Goal: Information Seeking & Learning: Learn about a topic

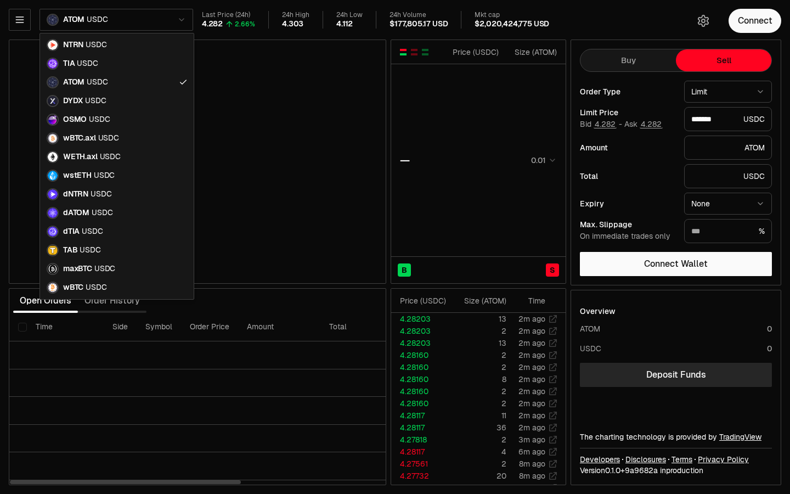
click at [88, 19] on html "Balance Earn Bitcoin Summer Bridge & Swap Orderbook Stake Ecosystem Governance …" at bounding box center [395, 247] width 790 height 494
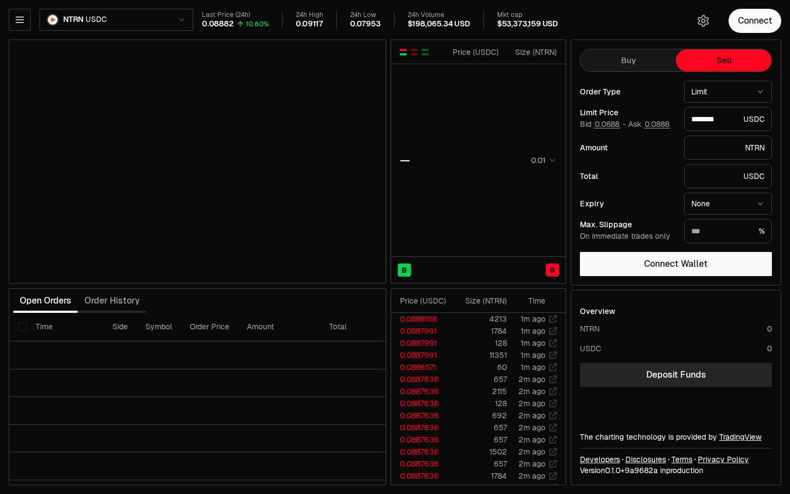
type input "********"
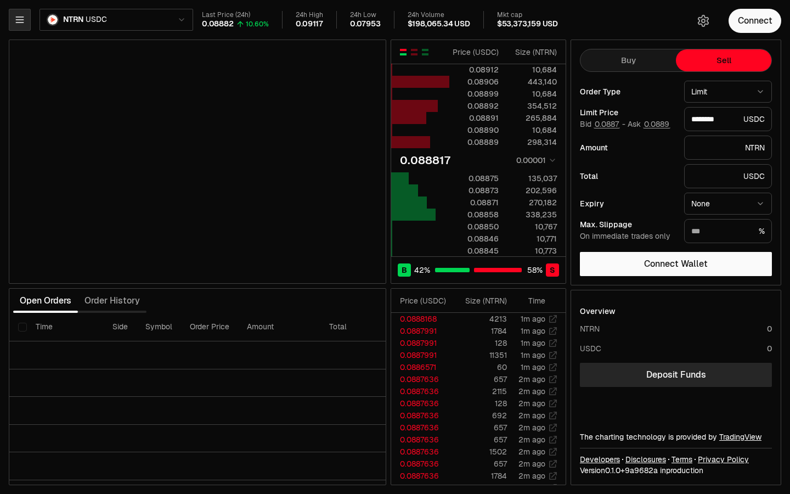
click at [30, 22] on button "button" at bounding box center [20, 20] width 22 height 22
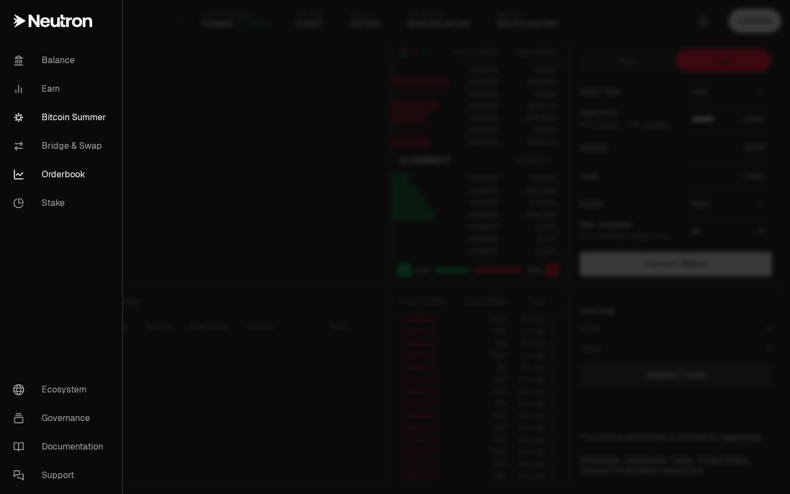
click at [73, 114] on link "Bitcoin Summer" at bounding box center [61, 117] width 114 height 29
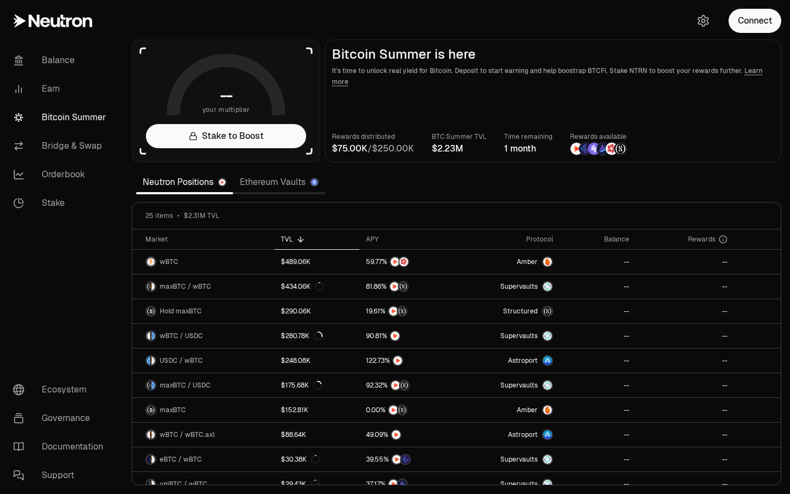
click at [448, 156] on main "Bitcoin Summer is here It's time to unlock real yield for Bitcoin. Deposit to s…" at bounding box center [553, 101] width 457 height 123
click at [448, 149] on span "2" at bounding box center [447, 148] width 5 height 11
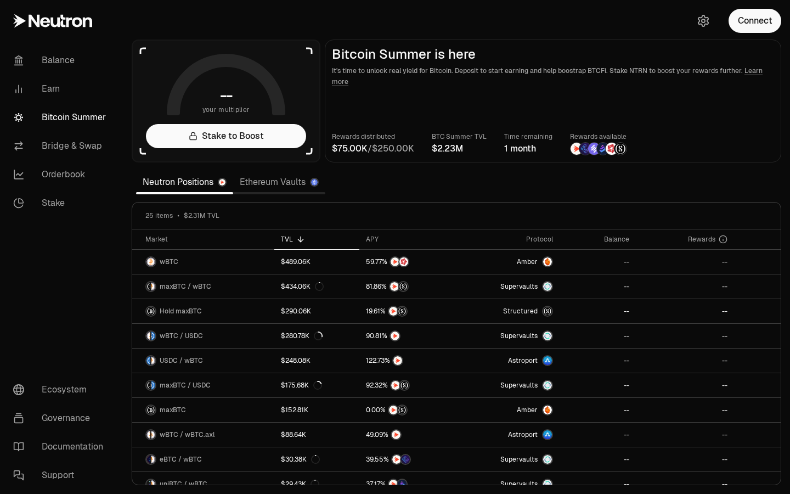
click at [440, 173] on section "-- your multiplier Stake to Boost Bitcoin Summer is here It's time to unlock re…" at bounding box center [456, 247] width 667 height 494
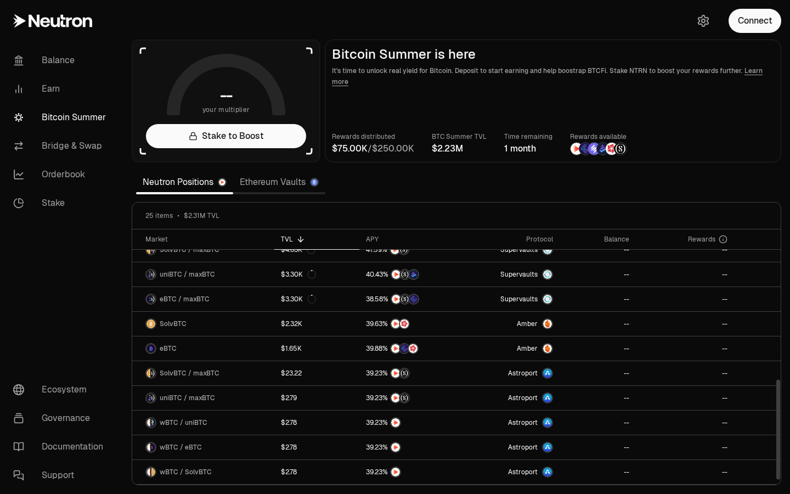
scroll to position [382, 0]
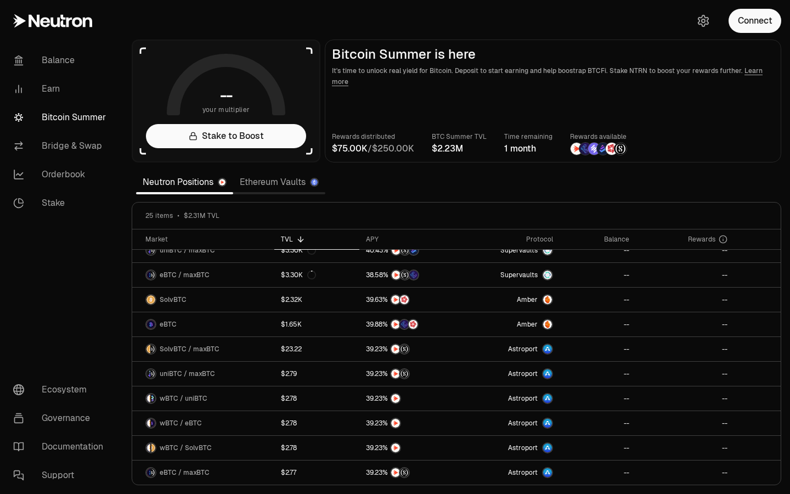
click at [252, 184] on link "Ethereum Vaults" at bounding box center [279, 182] width 92 height 22
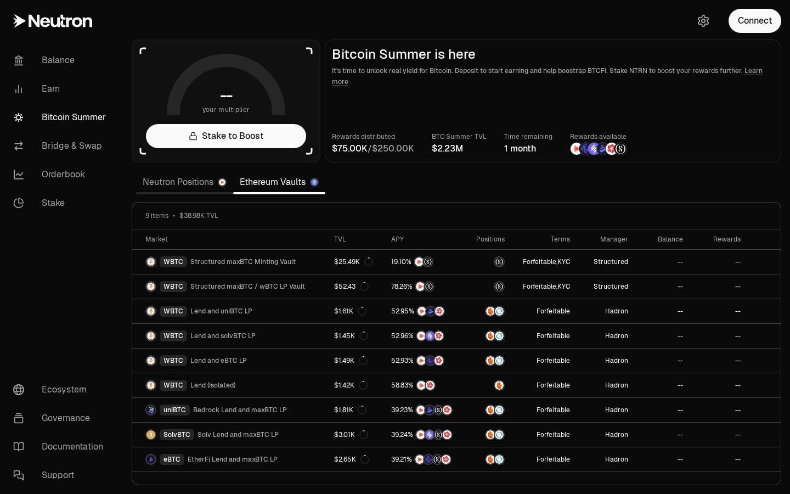
click at [202, 185] on link "Neutron Positions" at bounding box center [184, 182] width 97 height 22
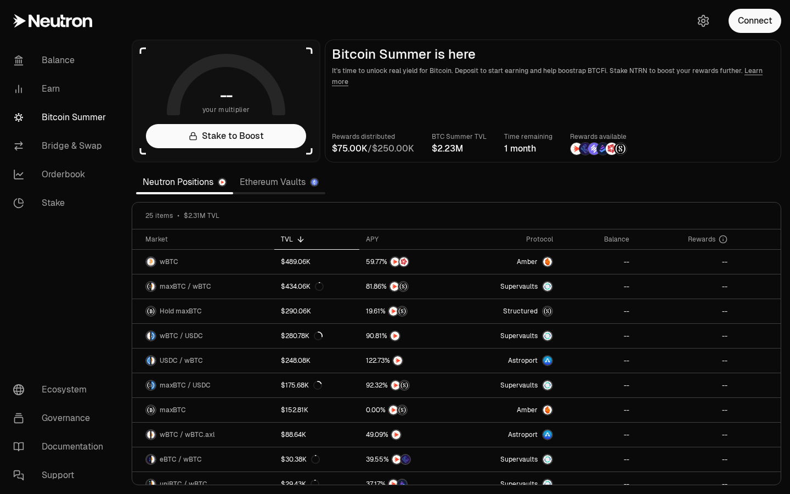
click at [272, 184] on link "Ethereum Vaults" at bounding box center [279, 182] width 92 height 22
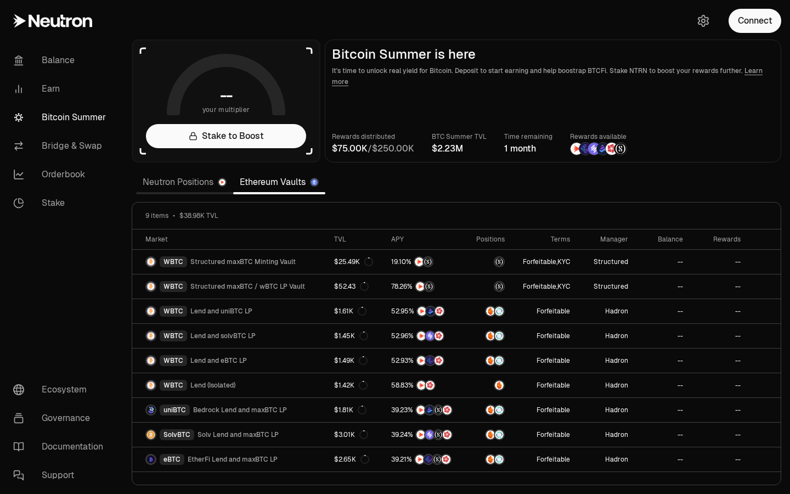
click at [194, 184] on link "Neutron Positions" at bounding box center [184, 182] width 97 height 22
